Goal: Task Accomplishment & Management: Complete application form

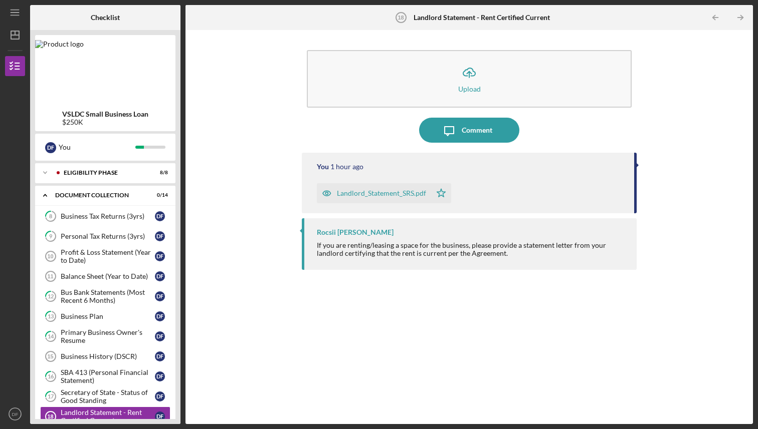
scroll to position [145, 0]
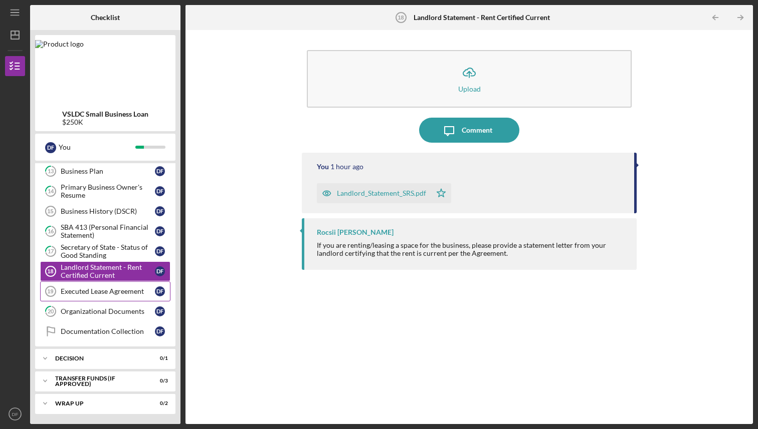
click at [108, 292] on div "Executed Lease Agreement" at bounding box center [108, 292] width 94 height 8
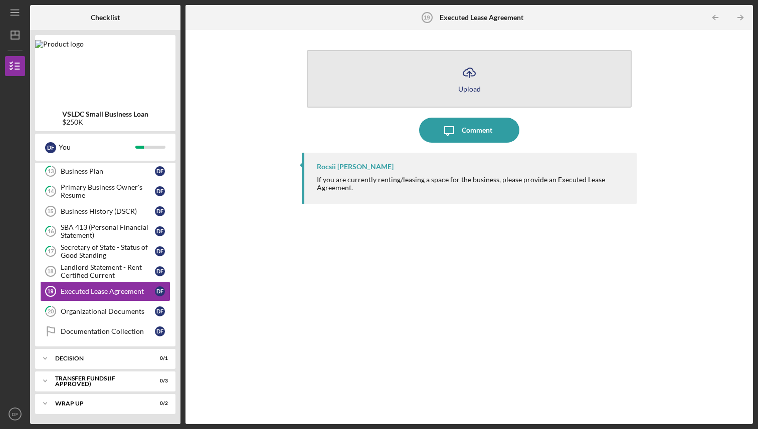
click at [474, 69] on icon "Icon/Upload" at bounding box center [468, 72] width 25 height 25
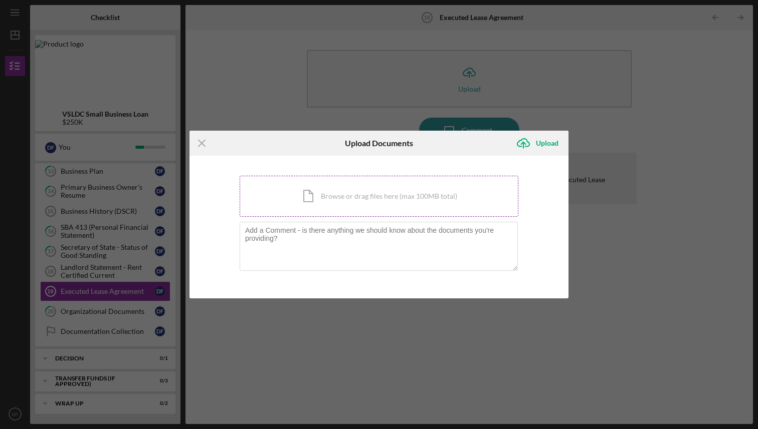
click at [327, 200] on div "Icon/Document Browse or drag files here (max 100MB total) Tap to choose files o…" at bounding box center [379, 196] width 279 height 41
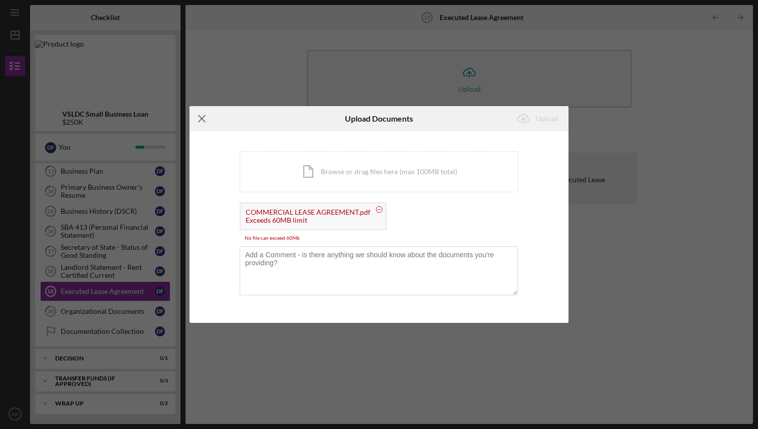
click at [202, 120] on line at bounding box center [201, 119] width 7 height 7
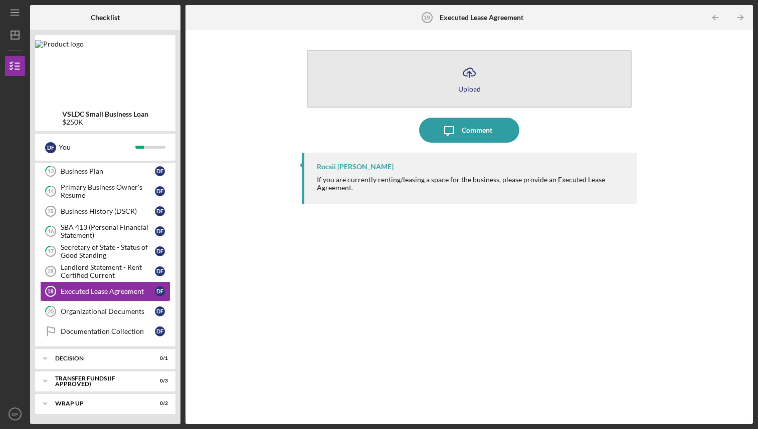
click at [471, 79] on icon "Icon/Upload" at bounding box center [468, 72] width 25 height 25
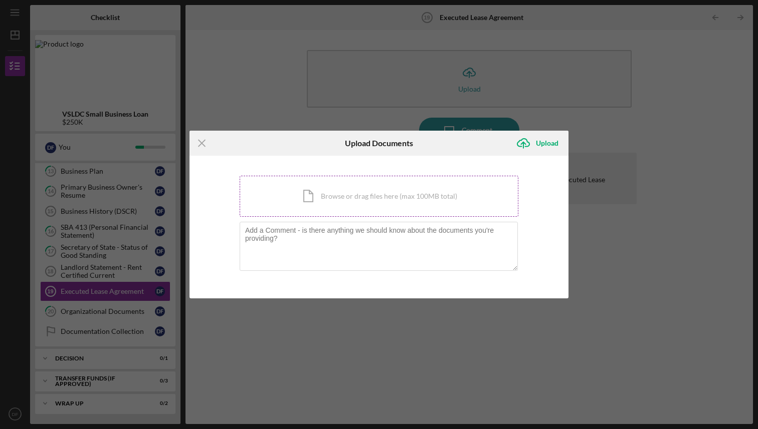
click at [303, 198] on div "Icon/Document Browse or drag files here (max 100MB total) Tap to choose files o…" at bounding box center [379, 196] width 279 height 41
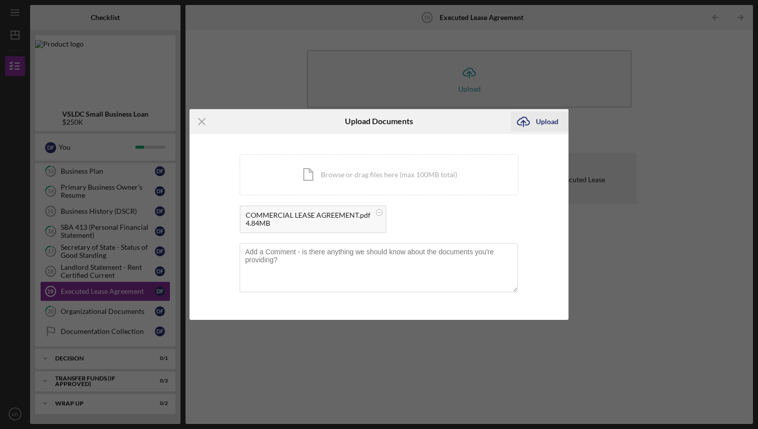
click at [528, 124] on icon "Icon/Upload" at bounding box center [523, 121] width 25 height 25
